Goal: Task Accomplishment & Management: Manage account settings

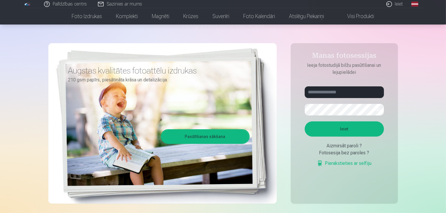
scroll to position [36, 0]
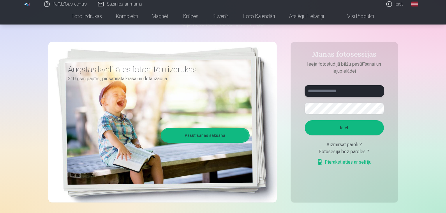
click at [326, 95] on input "text" at bounding box center [344, 91] width 79 height 12
click at [329, 128] on button "Ieiet" at bounding box center [344, 127] width 79 height 15
click at [375, 110] on button "button" at bounding box center [377, 108] width 11 height 11
click at [346, 133] on button "Ieiet" at bounding box center [344, 127] width 79 height 15
click at [336, 96] on input "******" at bounding box center [344, 91] width 79 height 12
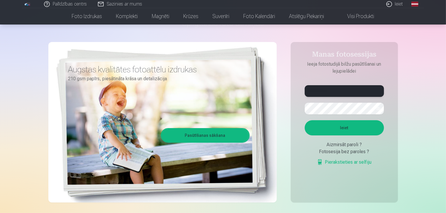
type input "**********"
click at [345, 133] on button "Ieiet" at bounding box center [344, 127] width 79 height 15
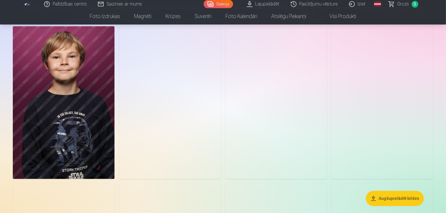
scroll to position [37, 0]
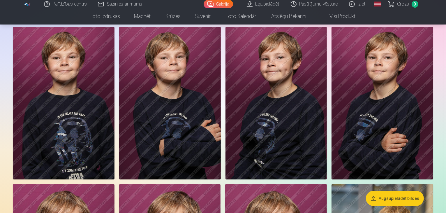
click at [221, 82] on img at bounding box center [170, 103] width 102 height 152
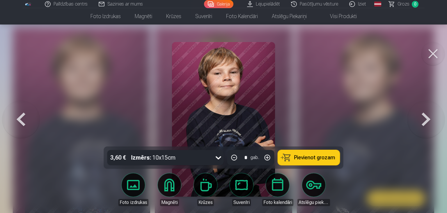
click at [439, 54] on button at bounding box center [433, 53] width 23 height 23
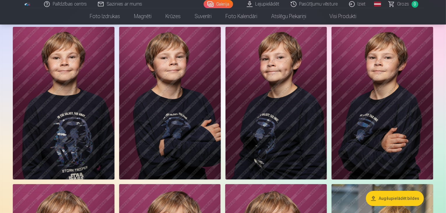
click at [114, 119] on img at bounding box center [64, 103] width 102 height 152
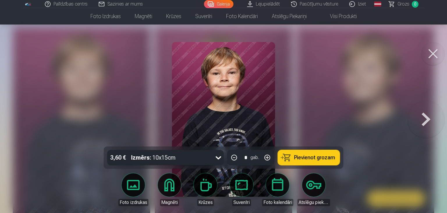
drag, startPoint x: 438, startPoint y: 46, endPoint x: 281, endPoint y: 142, distance: 184.9
click at [281, 142] on div at bounding box center [223, 106] width 447 height 213
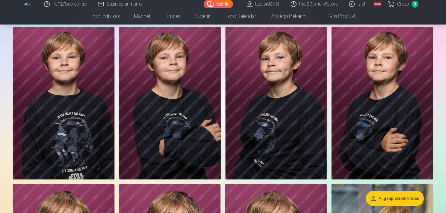
click at [327, 75] on img at bounding box center [276, 103] width 102 height 152
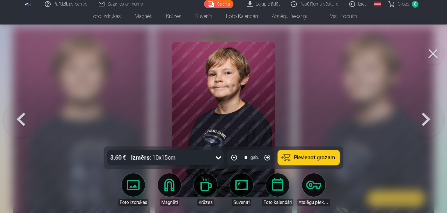
click at [431, 50] on button at bounding box center [433, 53] width 23 height 23
